Goal: Obtain resource: Download file/media

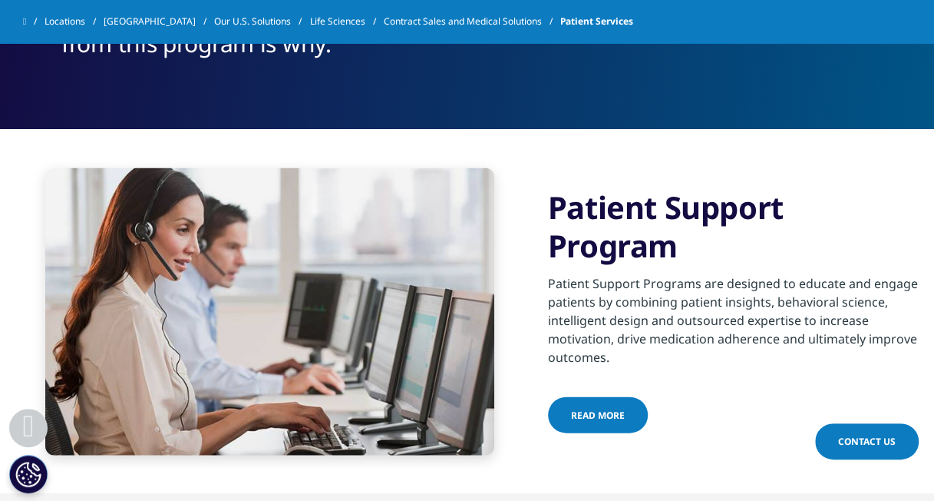
scroll to position [1382, 0]
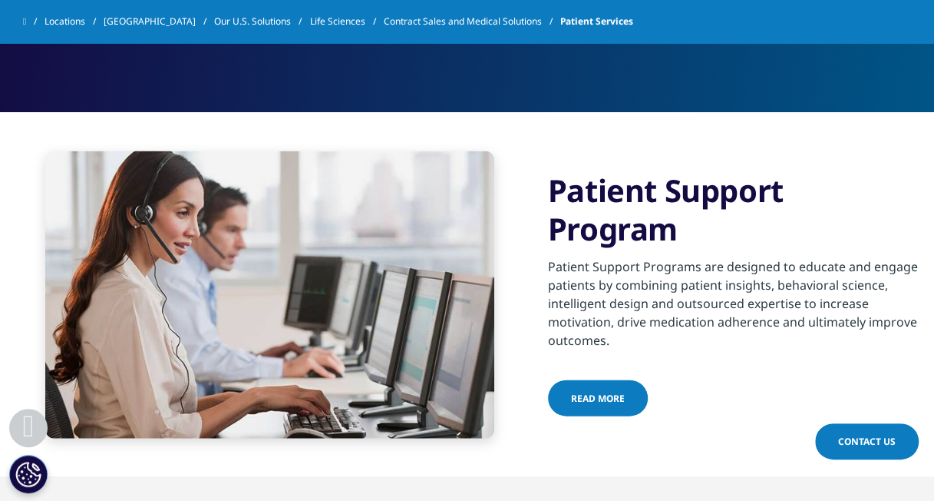
click at [611, 387] on link "Read More" at bounding box center [598, 397] width 100 height 36
click at [585, 397] on span "Read More" at bounding box center [598, 397] width 54 height 13
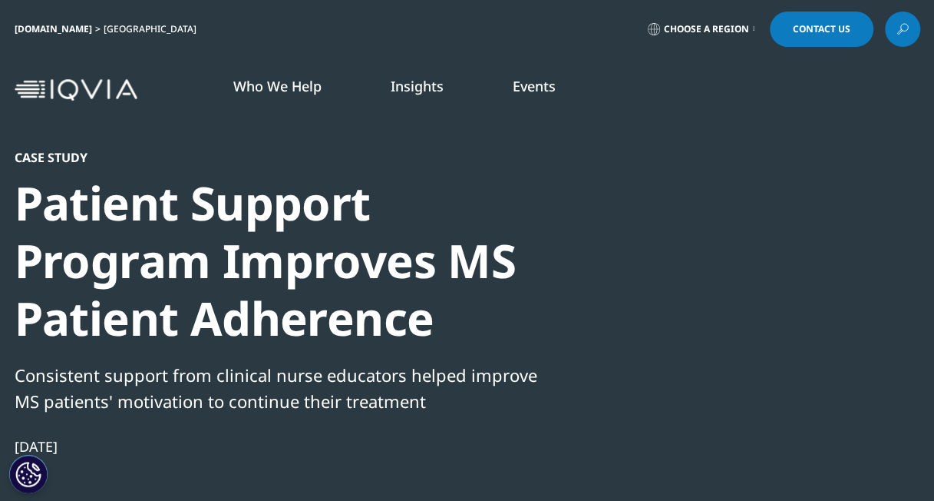
click at [762, 295] on div at bounding box center [772, 322] width 296 height 345
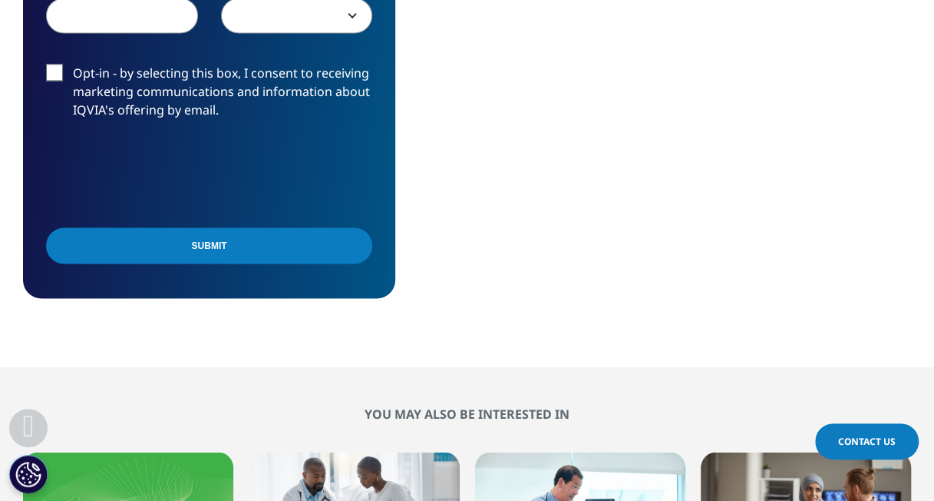
scroll to position [1305, 0]
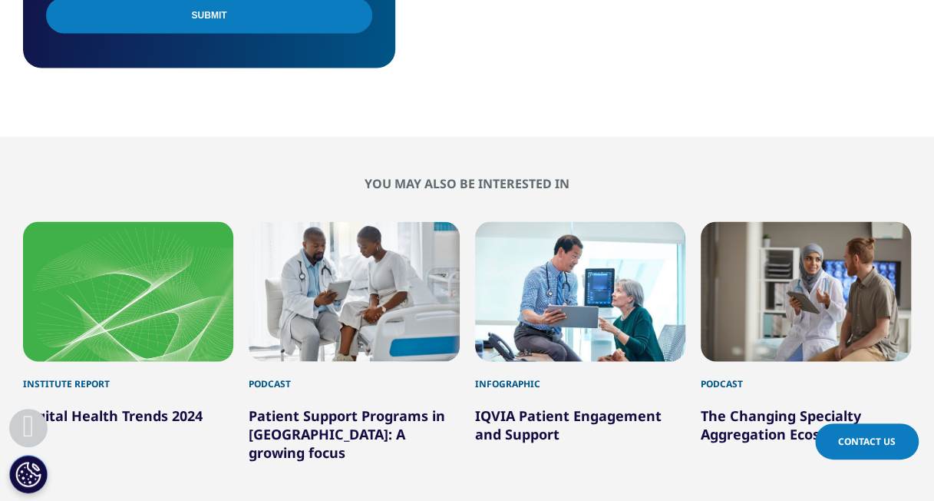
click at [524, 405] on link "IQVIA Patient Engagement and Support" at bounding box center [568, 423] width 187 height 37
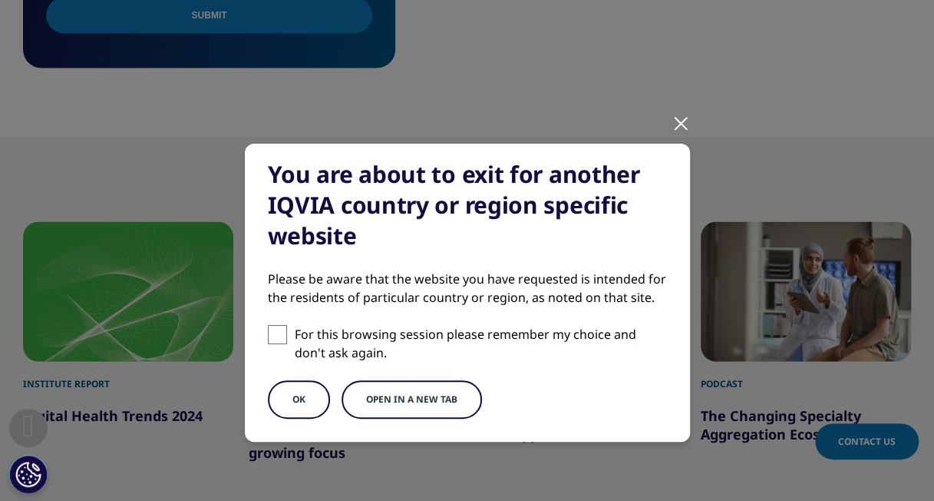
drag, startPoint x: 284, startPoint y: 405, endPoint x: 250, endPoint y: 349, distance: 66.1
click at [250, 349] on div "You are about to exit for another IQVIA country or region specific website Plea…" at bounding box center [467, 293] width 445 height 298
click at [258, 340] on div "You are about to exit for another IQVIA country or region specific website Plea…" at bounding box center [467, 293] width 445 height 298
click at [277, 331] on span at bounding box center [277, 334] width 19 height 19
click at [277, 331] on input "For this browsing session please remember my choice and don't ask again." at bounding box center [277, 334] width 19 height 19
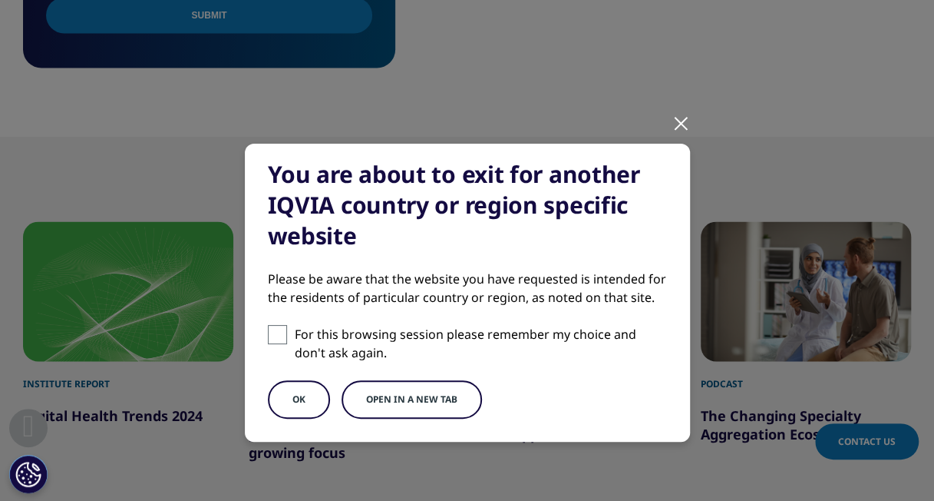
checkbox input "true"
click at [299, 395] on button "OK" at bounding box center [299, 399] width 62 height 38
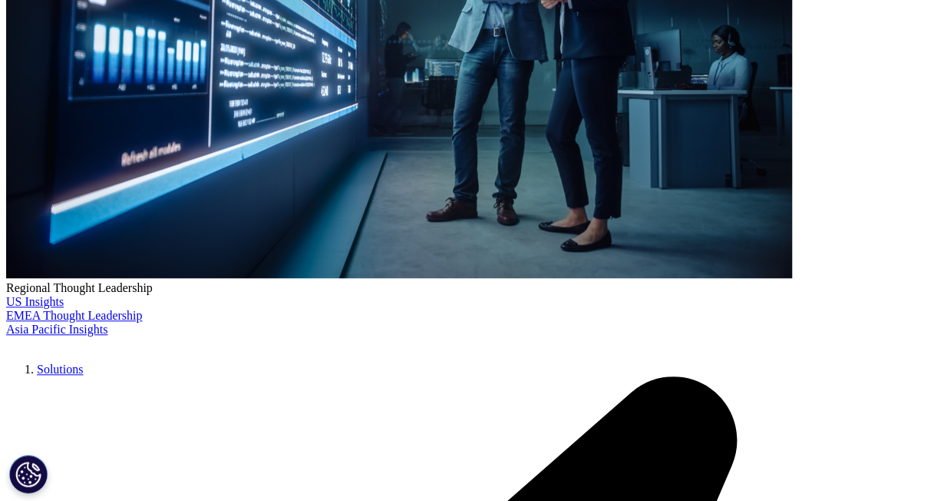
scroll to position [461, 0]
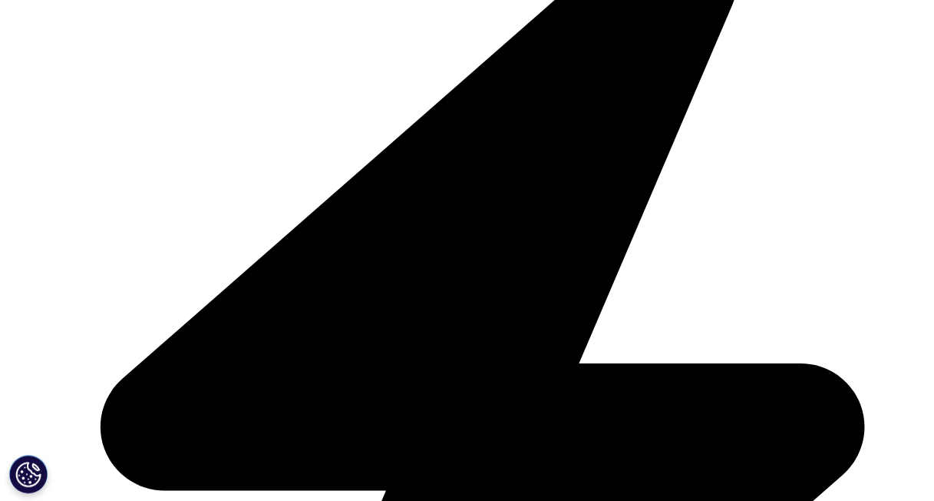
scroll to position [921, 0]
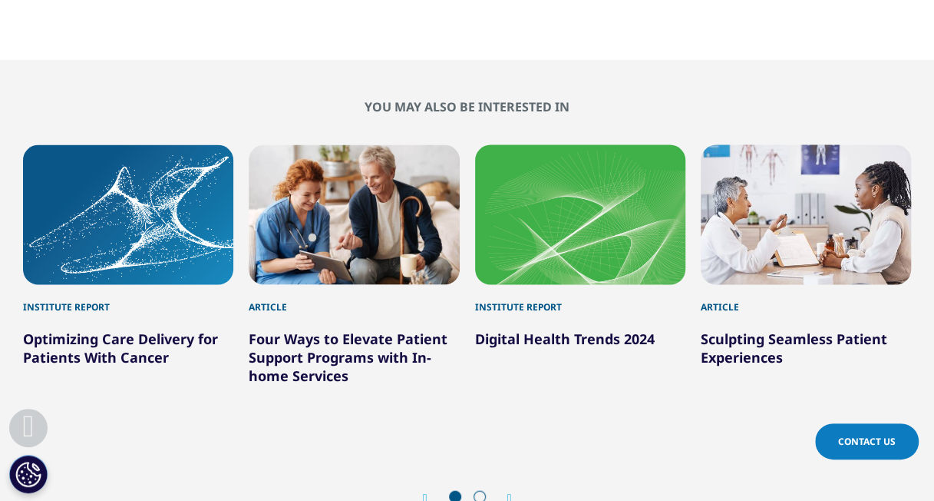
scroll to position [1305, 0]
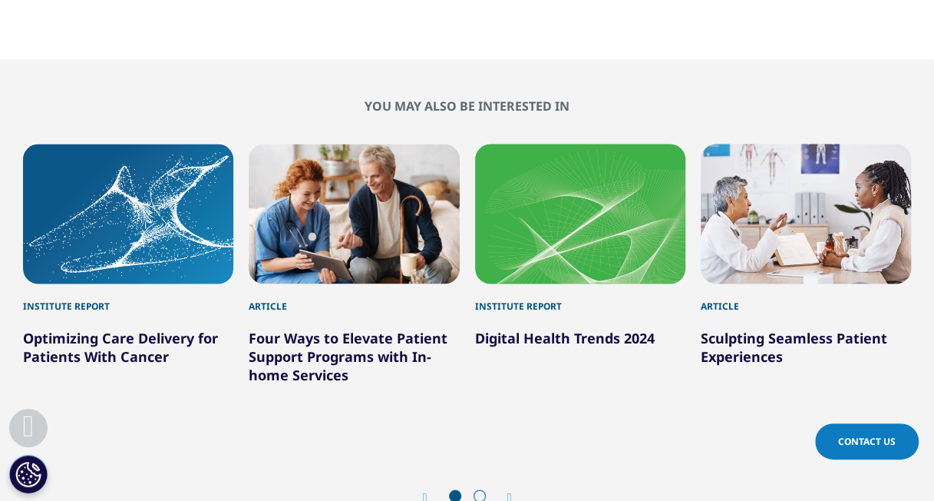
click at [190, 328] on link "Optimizing Care Delivery for Patients With Cancer" at bounding box center [120, 346] width 195 height 37
click at [209, 328] on link "Optimizing Care Delivery for Patients With Cancer" at bounding box center [120, 346] width 195 height 37
